Goal: Transaction & Acquisition: Book appointment/travel/reservation

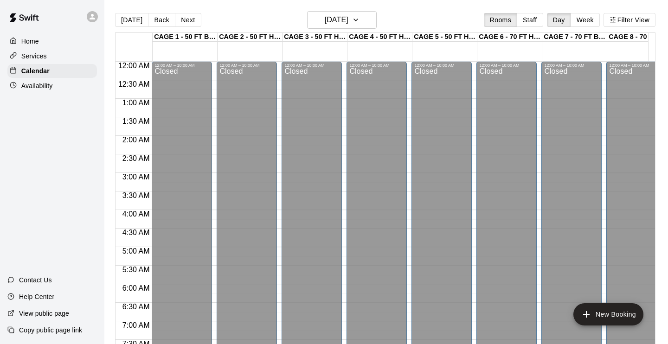
scroll to position [522, 78]
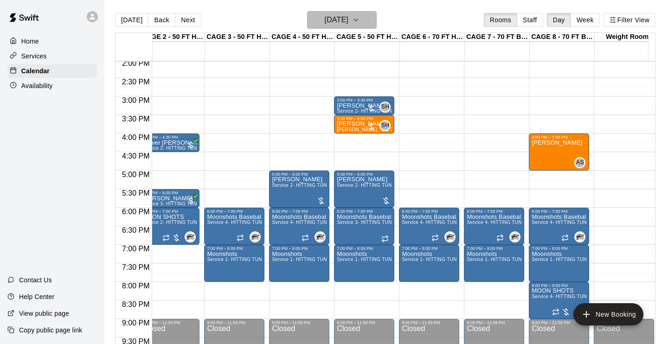
click at [360, 21] on icon "button" at bounding box center [355, 19] width 7 height 11
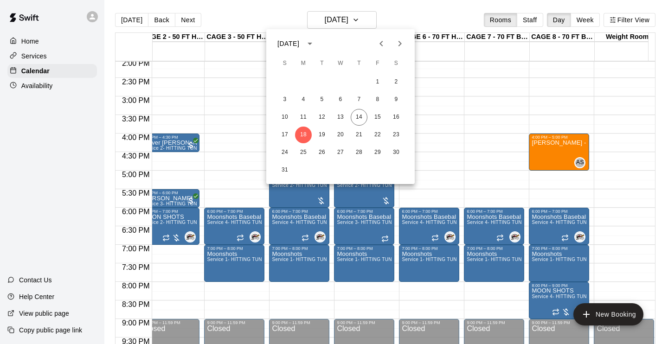
click at [550, 205] on div at bounding box center [334, 172] width 668 height 344
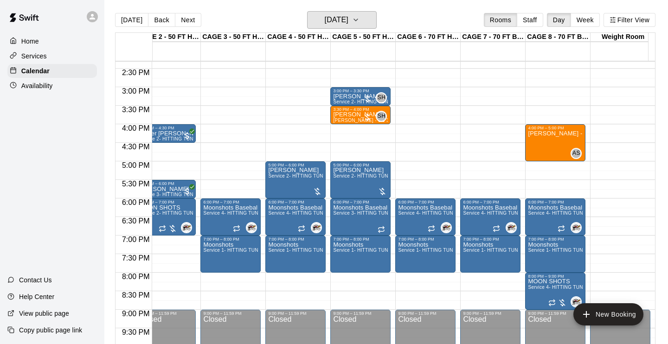
scroll to position [534, 82]
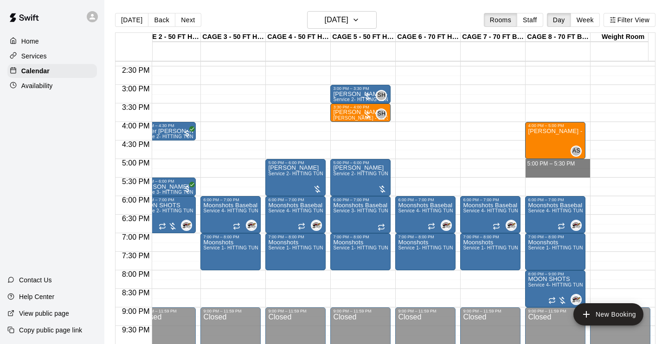
drag, startPoint x: 532, startPoint y: 162, endPoint x: 533, endPoint y: 170, distance: 8.4
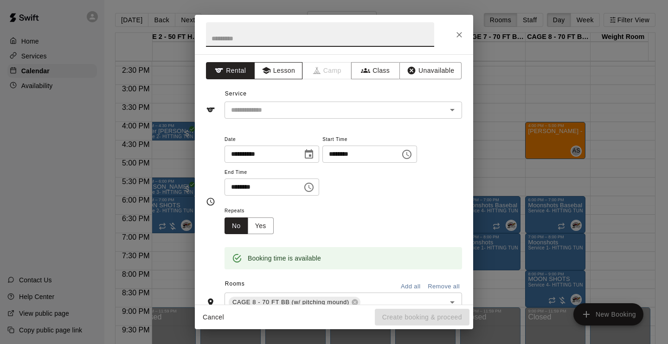
click at [280, 74] on button "Lesson" at bounding box center [278, 70] width 49 height 17
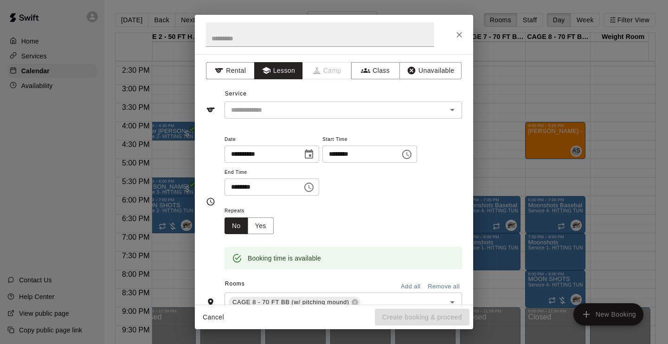
click at [280, 96] on div "Service ​" at bounding box center [334, 103] width 256 height 32
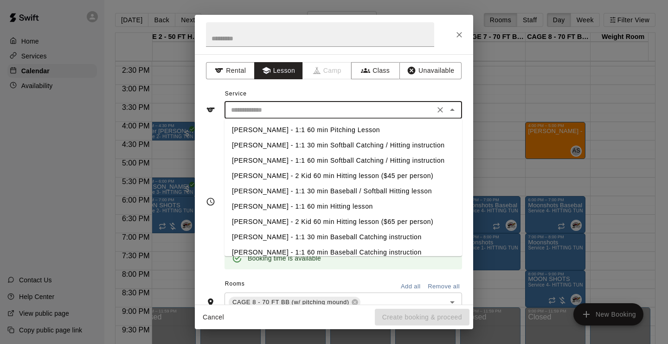
click at [280, 110] on input "text" at bounding box center [329, 110] width 205 height 12
click at [282, 131] on li "[PERSON_NAME] - 1:1 60 min Pitching Lesson" at bounding box center [344, 130] width 238 height 15
type input "**********"
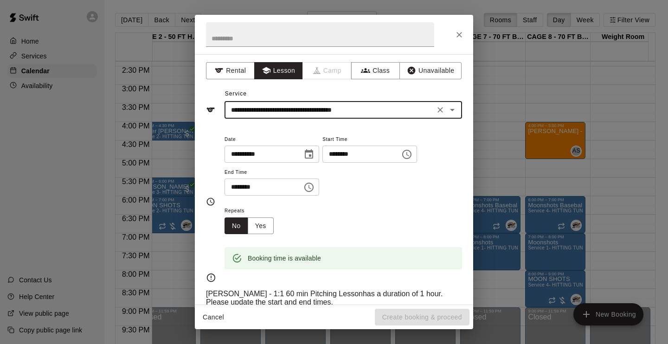
click at [437, 109] on icon "Clear" at bounding box center [440, 109] width 9 height 9
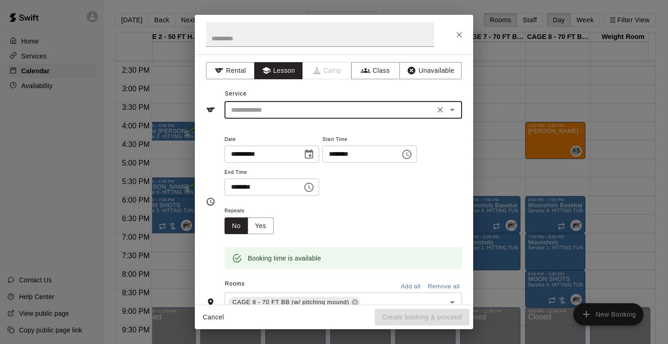
click at [403, 112] on input "text" at bounding box center [329, 110] width 205 height 12
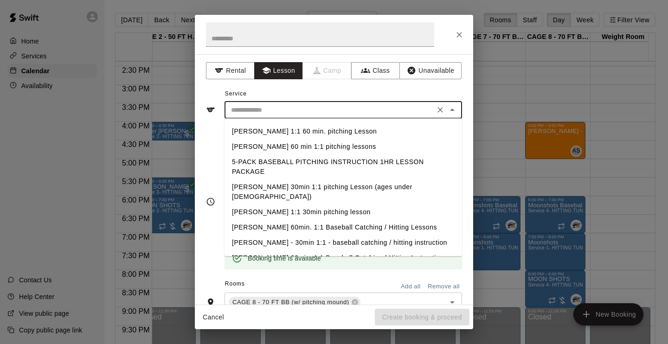
scroll to position [352, 0]
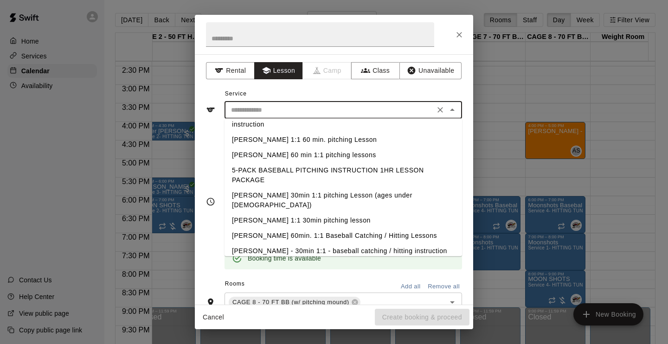
click at [345, 213] on li "[PERSON_NAME] 1:1 30min pitching lesson" at bounding box center [344, 220] width 238 height 15
type input "**********"
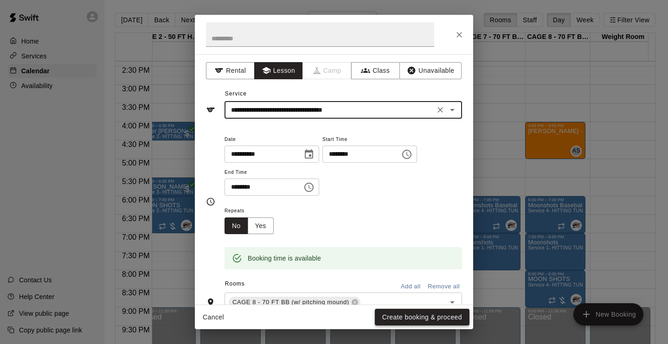
click at [426, 325] on button "Create booking & proceed" at bounding box center [422, 317] width 95 height 17
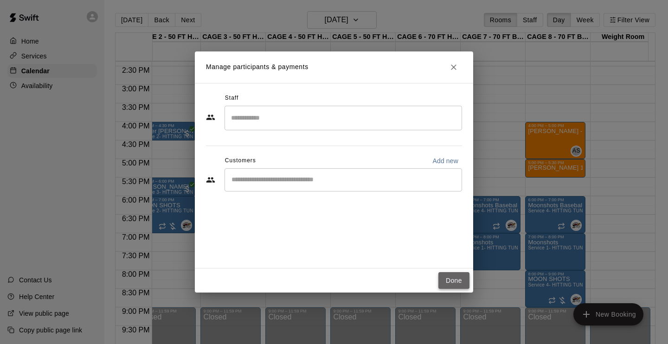
click at [457, 282] on button "Done" at bounding box center [454, 280] width 31 height 17
